Goal: Find contact information: Find contact information

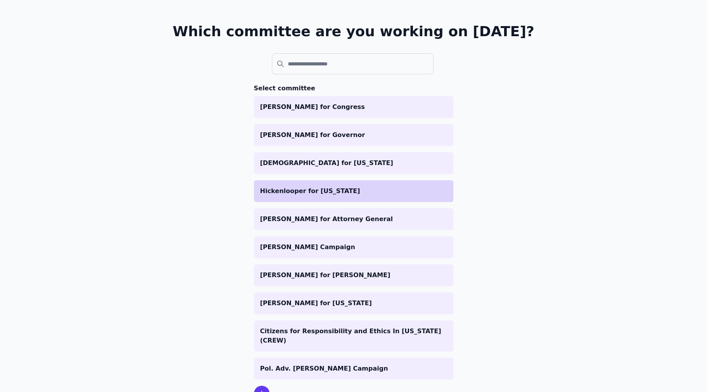
scroll to position [64, 0]
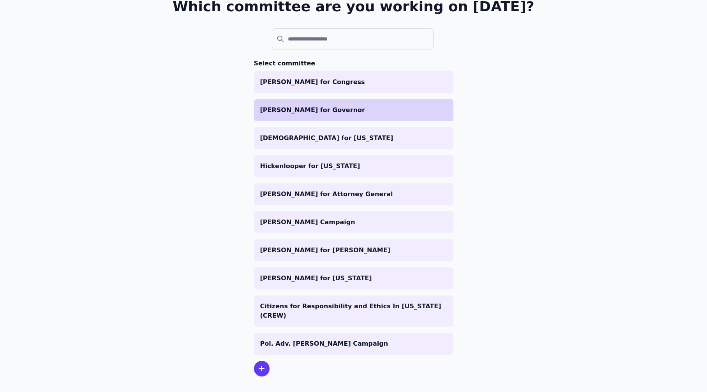
click at [302, 109] on p "[PERSON_NAME] for Governor" at bounding box center [353, 110] width 187 height 9
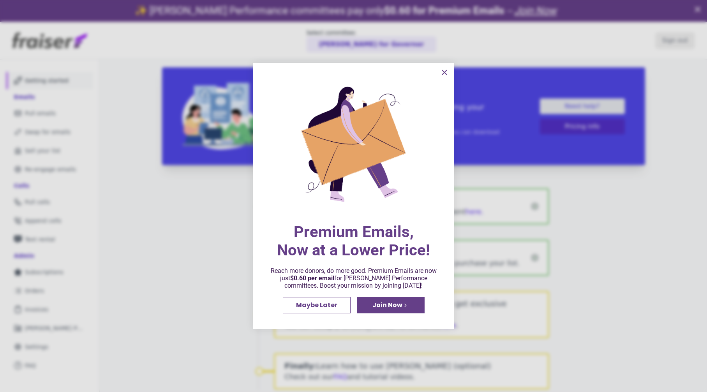
click at [329, 306] on span "Maybe Later" at bounding box center [316, 305] width 41 height 6
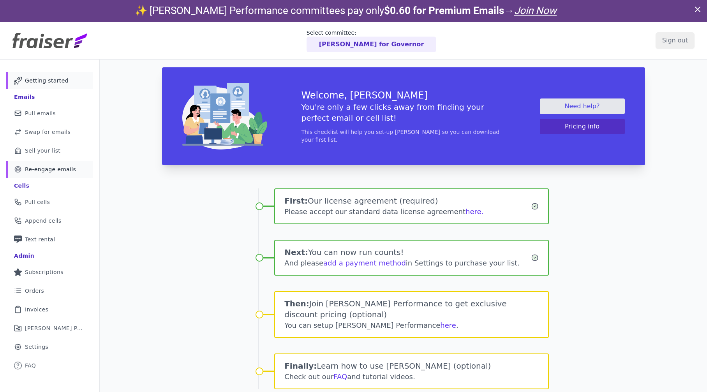
click at [49, 170] on span "Re-engage emails" at bounding box center [50, 170] width 51 height 8
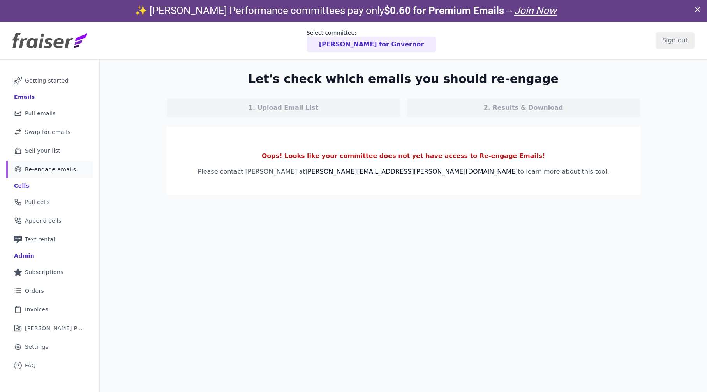
click at [371, 109] on link "1. Upload Email List" at bounding box center [284, 108] width 234 height 19
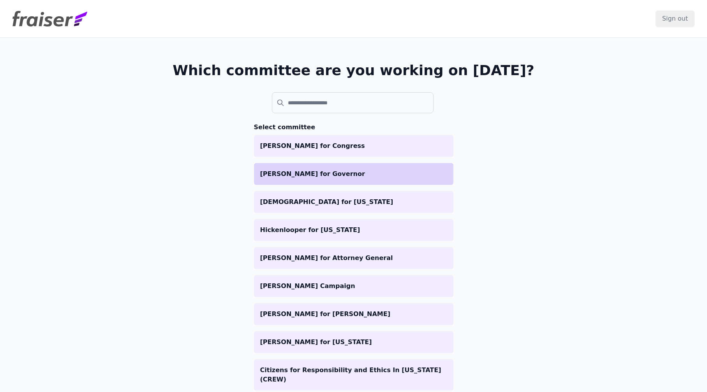
click at [292, 178] on p "[PERSON_NAME] for Governor" at bounding box center [353, 173] width 187 height 9
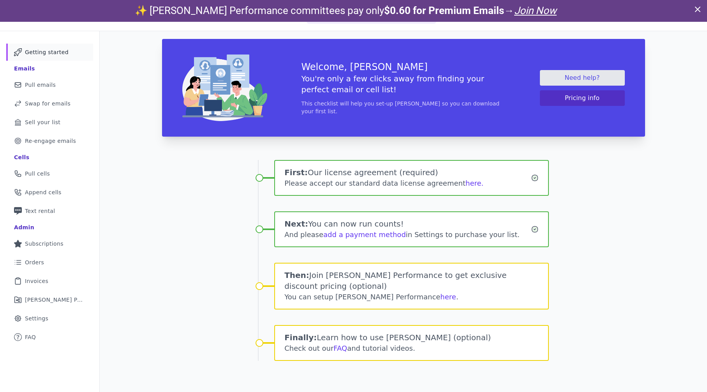
scroll to position [38, 0]
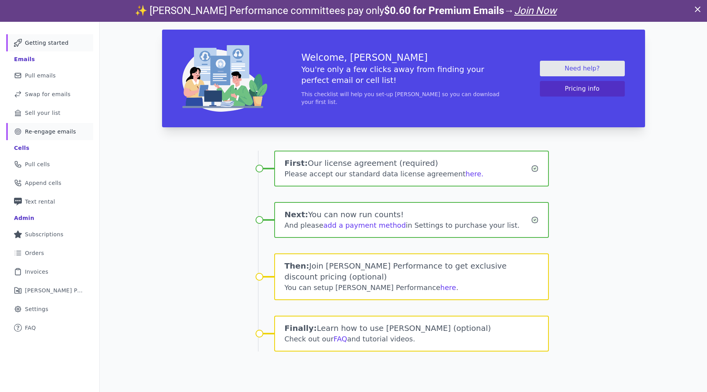
click at [52, 135] on span "Re-engage emails" at bounding box center [50, 132] width 51 height 8
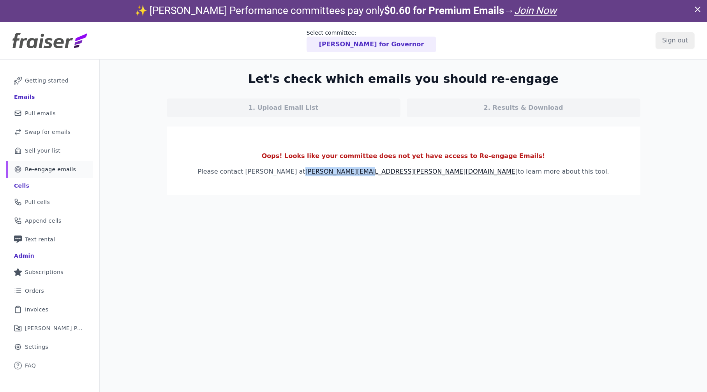
drag, startPoint x: 429, startPoint y: 170, endPoint x: 372, endPoint y: 169, distance: 56.5
click at [372, 169] on p "Please contact [PERSON_NAME] at [PERSON_NAME][EMAIL_ADDRESS][PERSON_NAME][DOMAI…" at bounding box center [403, 171] width 449 height 9
copy span "[PERSON_NAME][EMAIL_ADDRESS][PERSON_NAME][DOMAIN_NAME]"
click at [419, 118] on div "Let's check which emails you should re-engage 1. Upload Email List 2. Results &…" at bounding box center [403, 134] width 498 height 148
drag, startPoint x: 438, startPoint y: 157, endPoint x: 528, endPoint y: 157, distance: 89.6
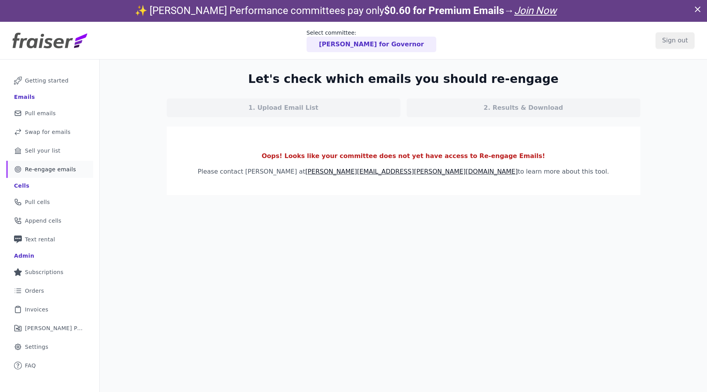
click at [528, 157] on p "Oops! Looks like your committee does not yet have access to Re-engage Emails!" at bounding box center [403, 155] width 449 height 9
copy p "access to Re-engage Emails!"
click at [314, 136] on section "Oops! Looks like your committee does not yet have access to Re-engage Emails! P…" at bounding box center [404, 161] width 474 height 69
